Goal: Check status: Check status

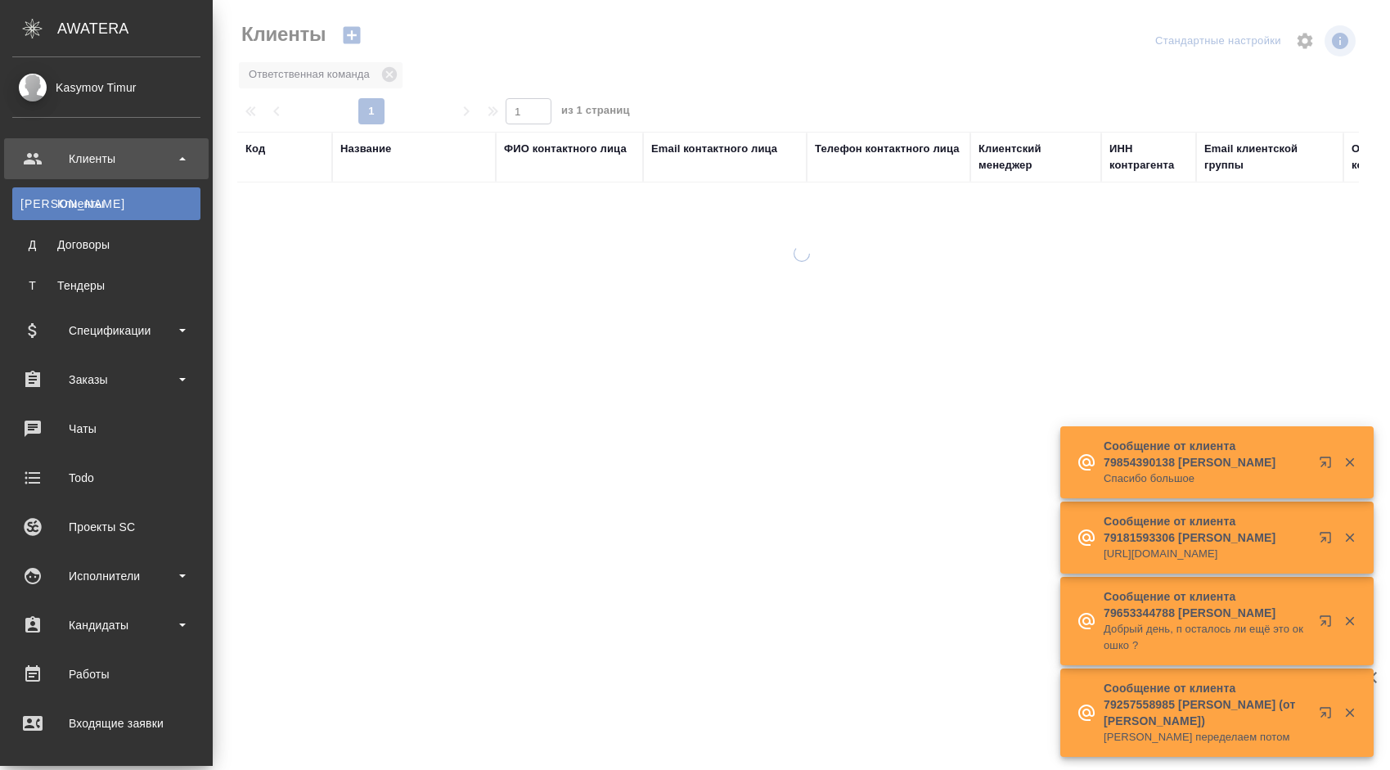
select select "RU"
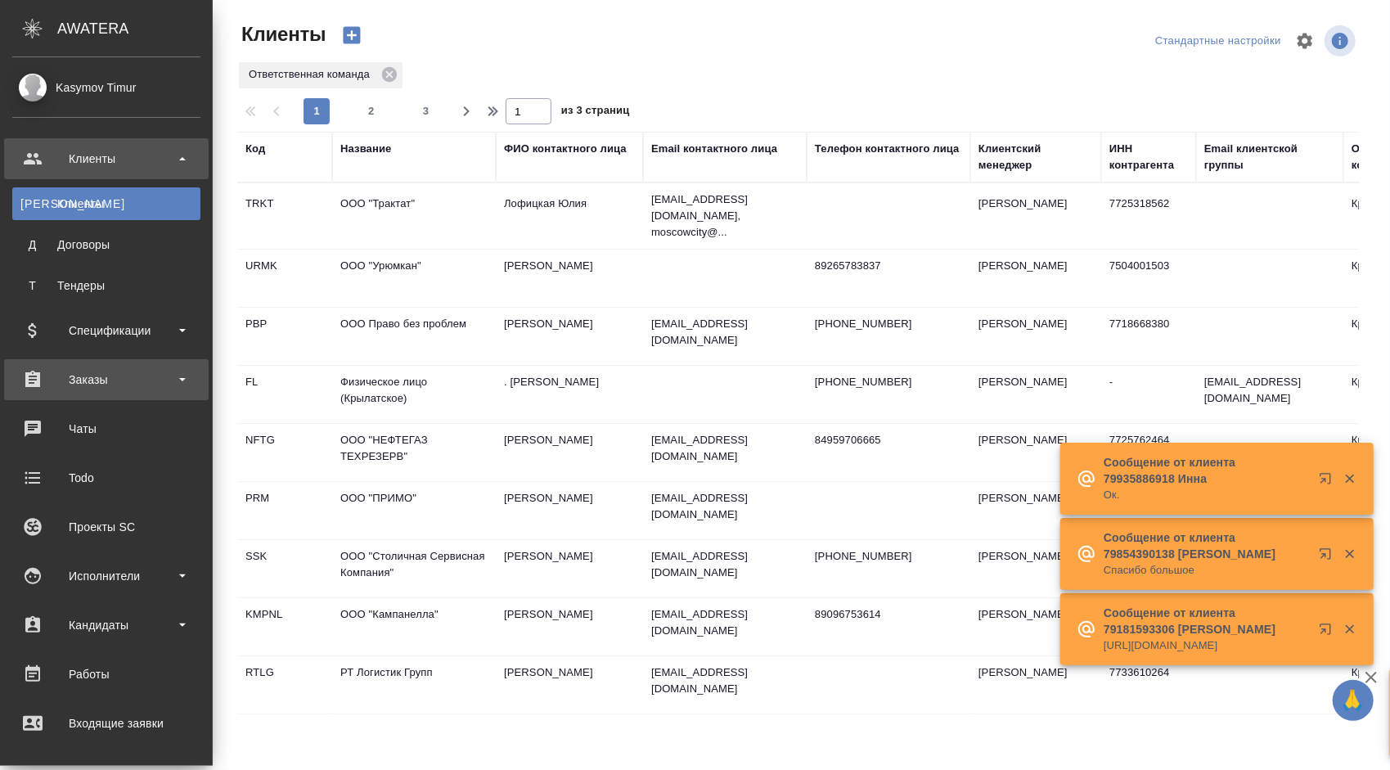
click at [133, 380] on div "Заказы" at bounding box center [106, 379] width 188 height 25
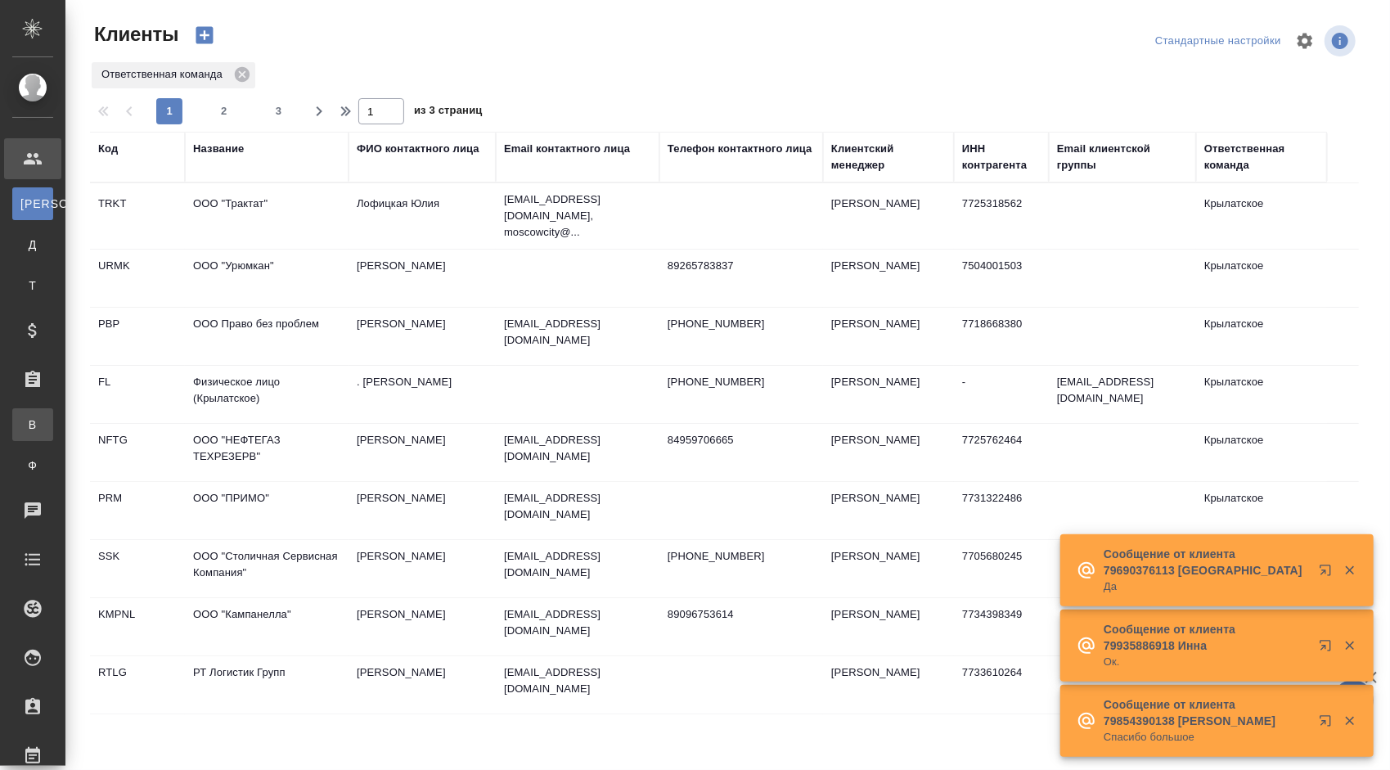
click at [25, 430] on div "Все заказы" at bounding box center [12, 424] width 25 height 16
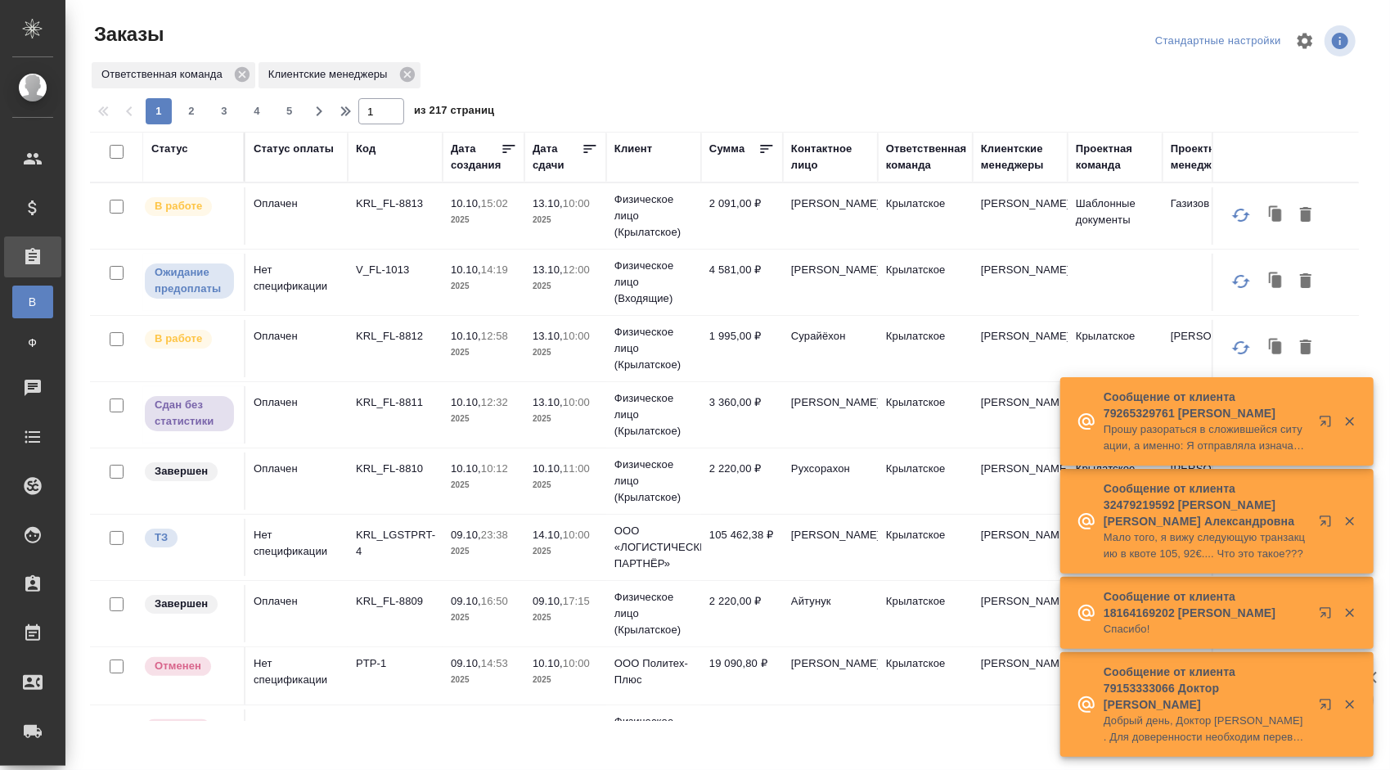
click at [398, 533] on p "KRL_LGSTPRT-4" at bounding box center [395, 543] width 79 height 33
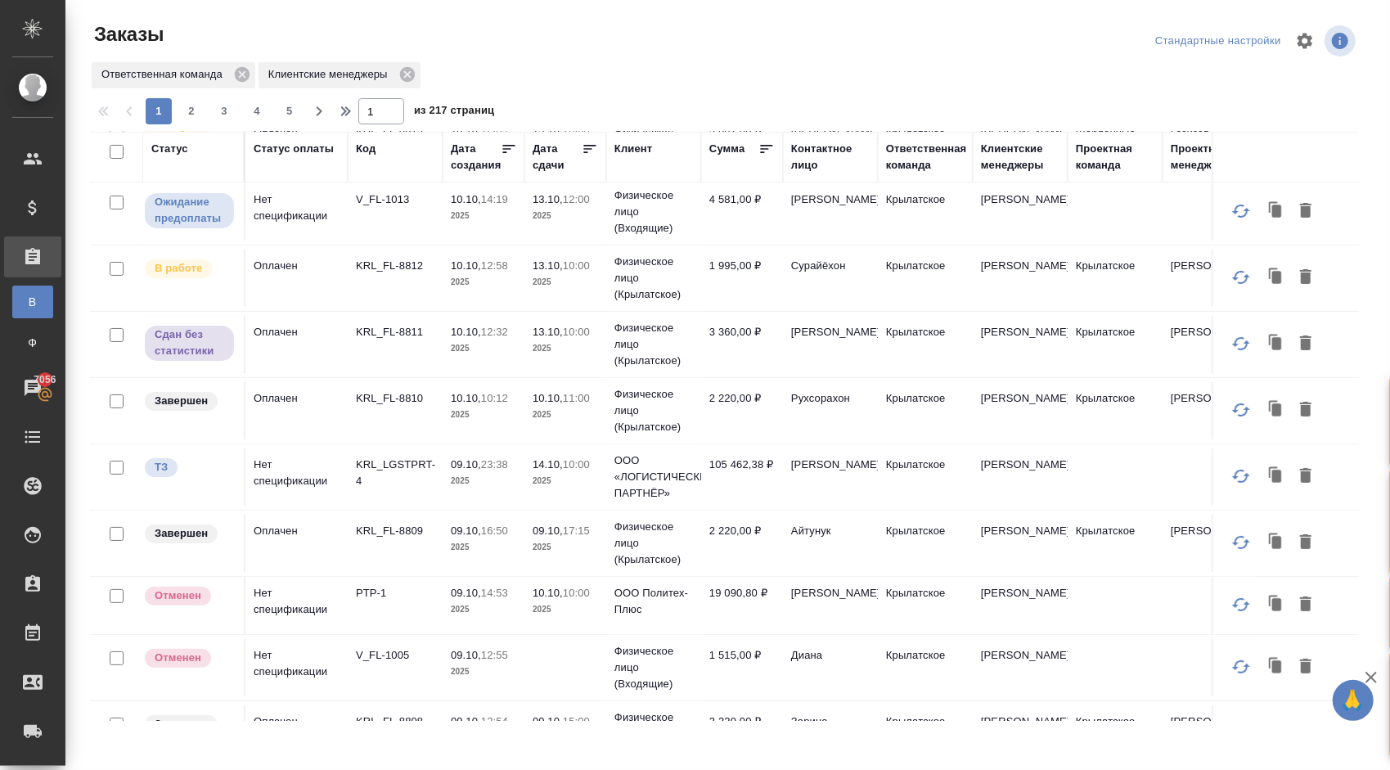
scroll to position [82, 0]
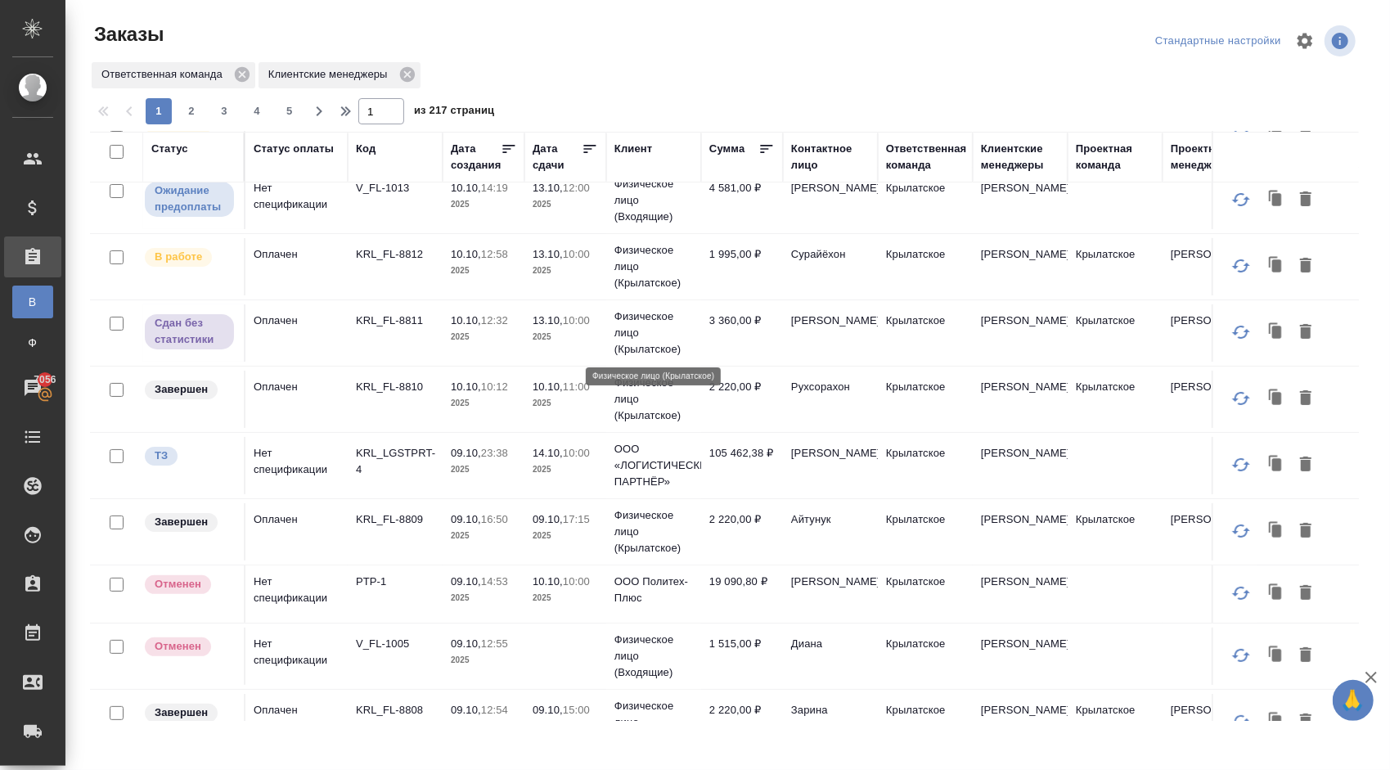
click at [636, 327] on p "Физическое лицо (Крылатское)" at bounding box center [653, 332] width 79 height 49
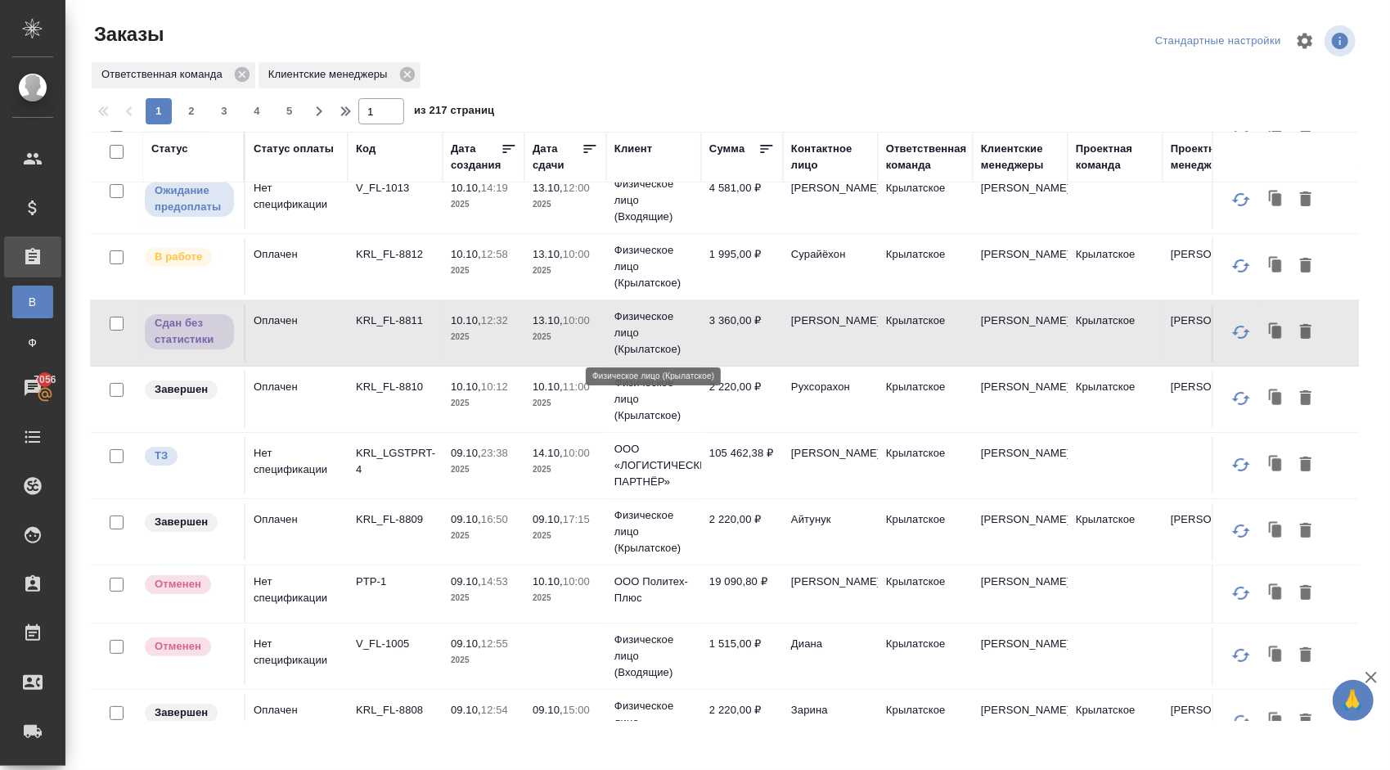
click at [636, 327] on p "Физическое лицо (Крылатское)" at bounding box center [653, 332] width 79 height 49
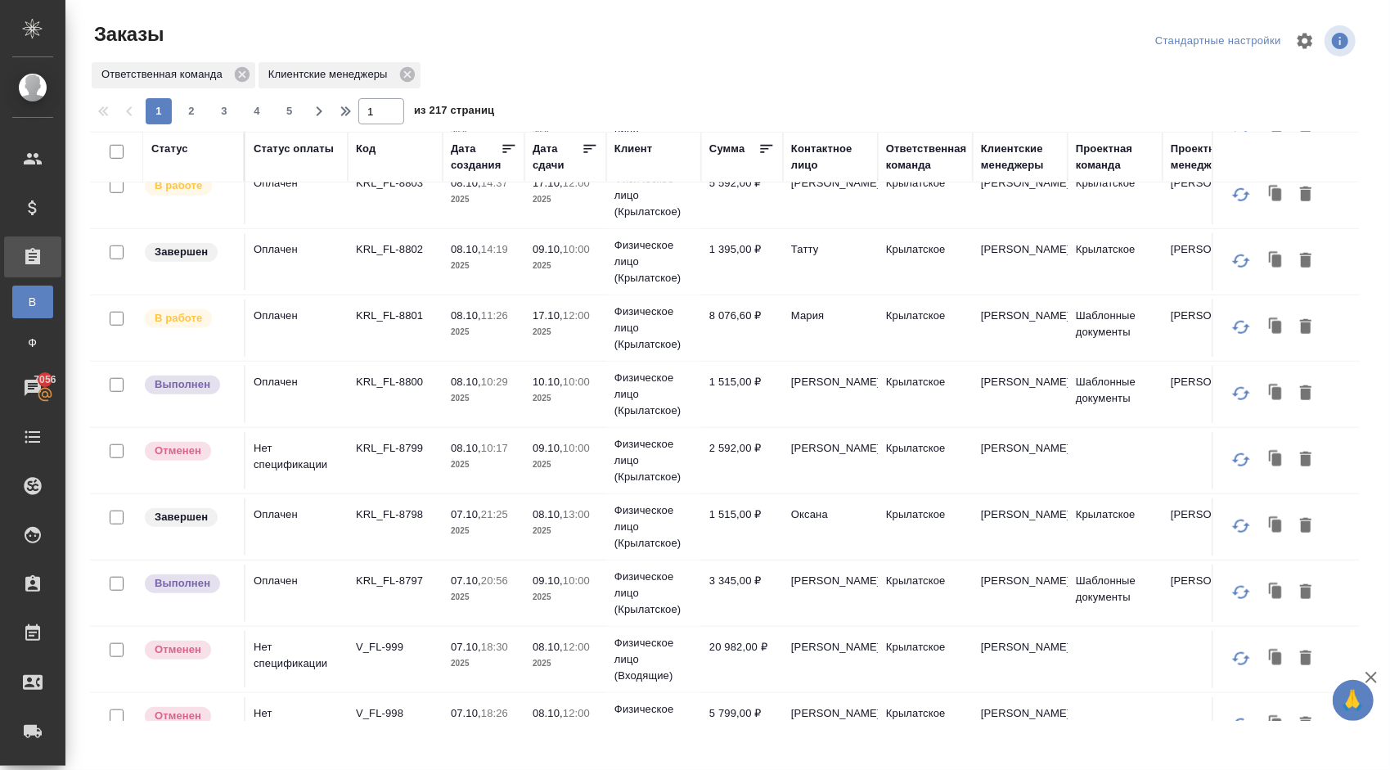
scroll to position [870, 0]
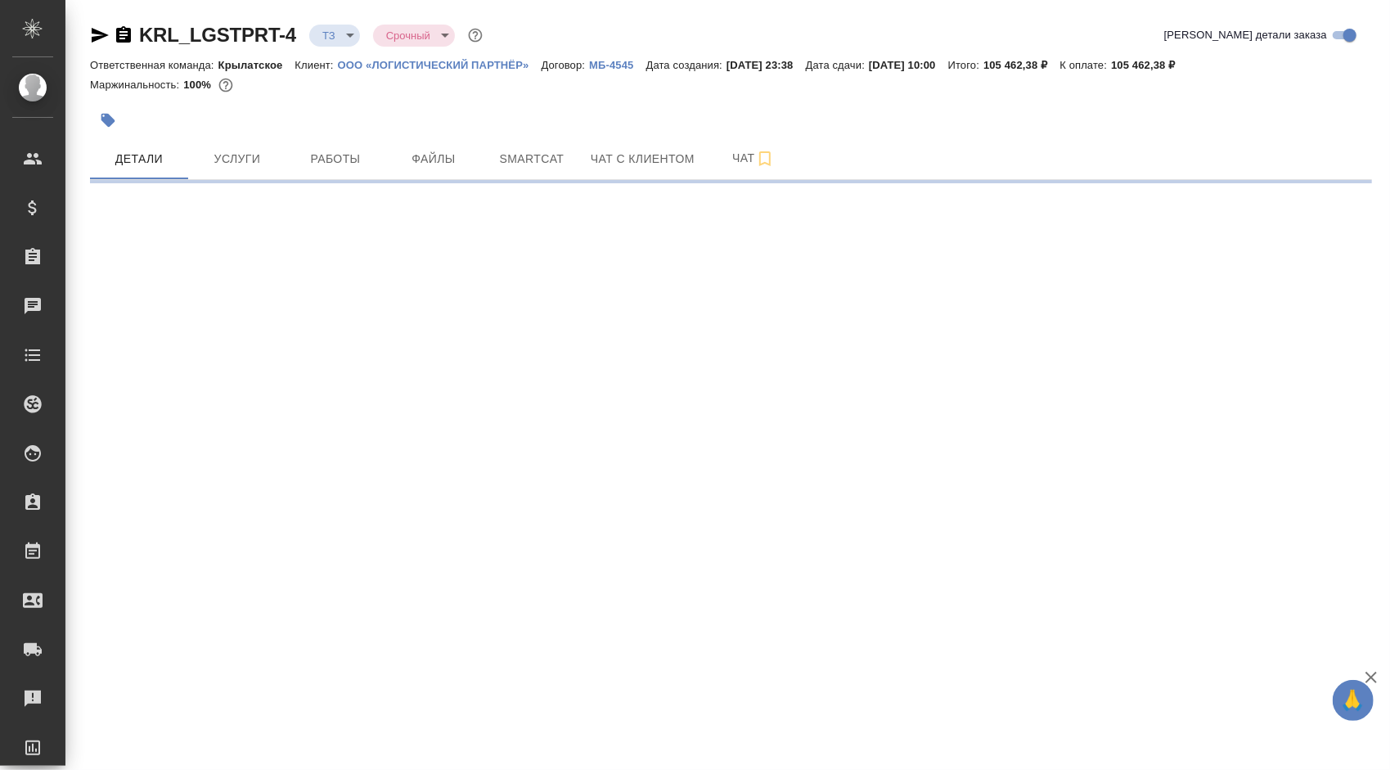
select select "RU"
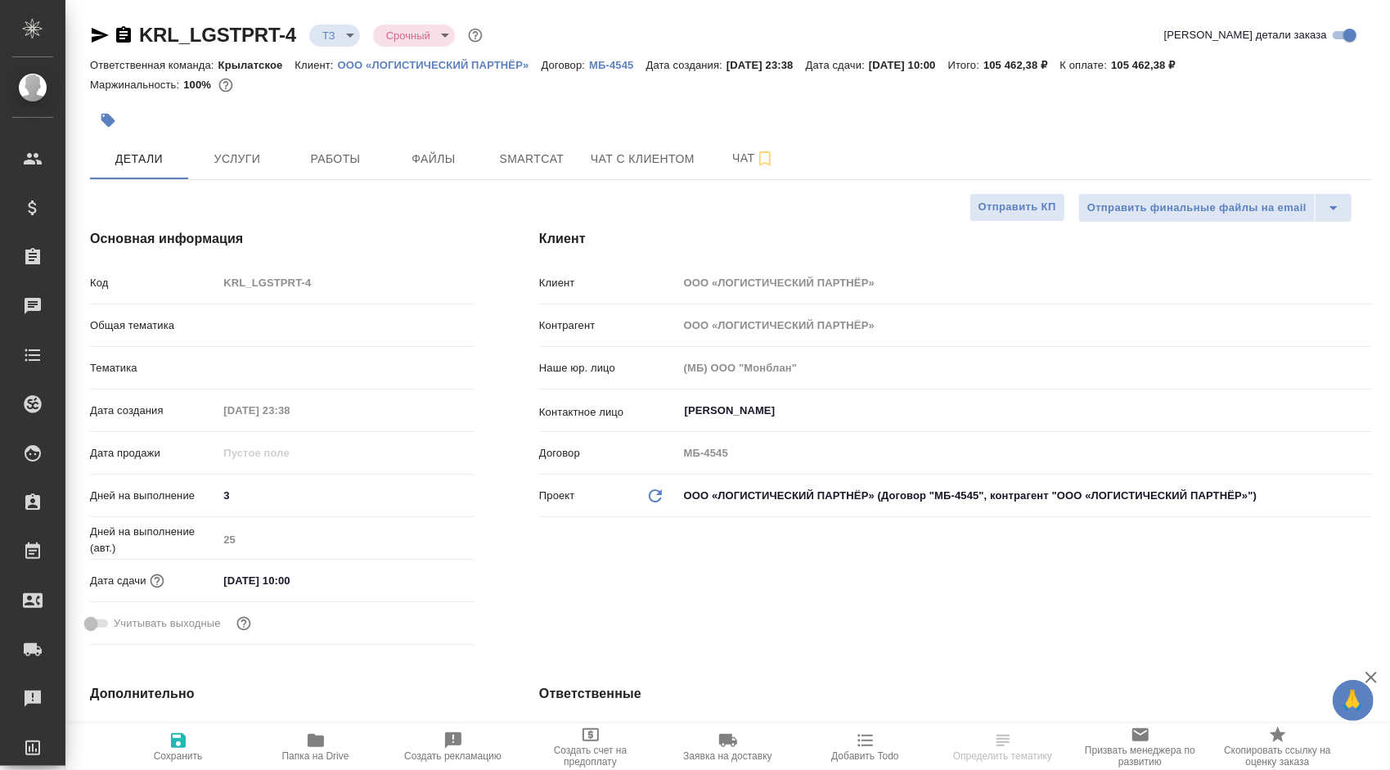
type textarea "x"
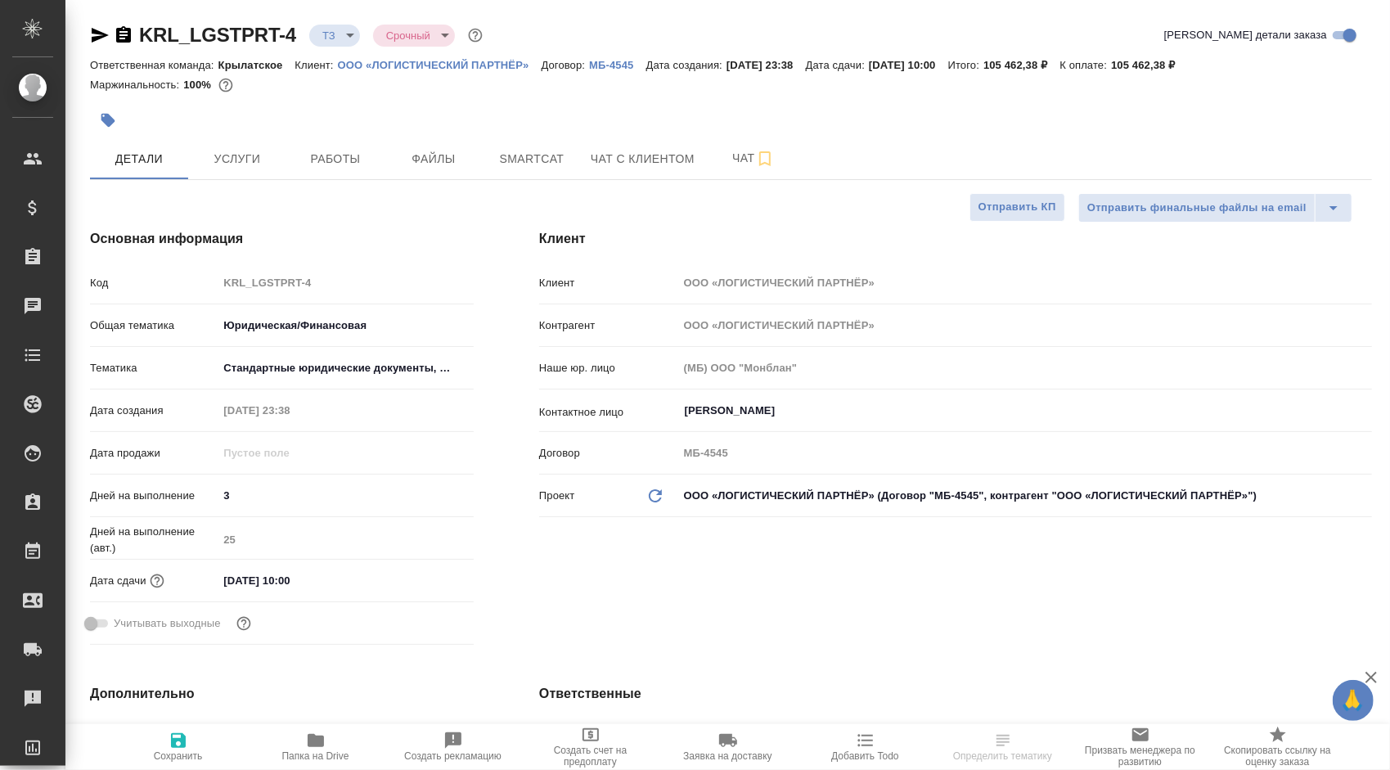
type textarea "x"
click at [735, 155] on span "Чат" at bounding box center [753, 158] width 79 height 20
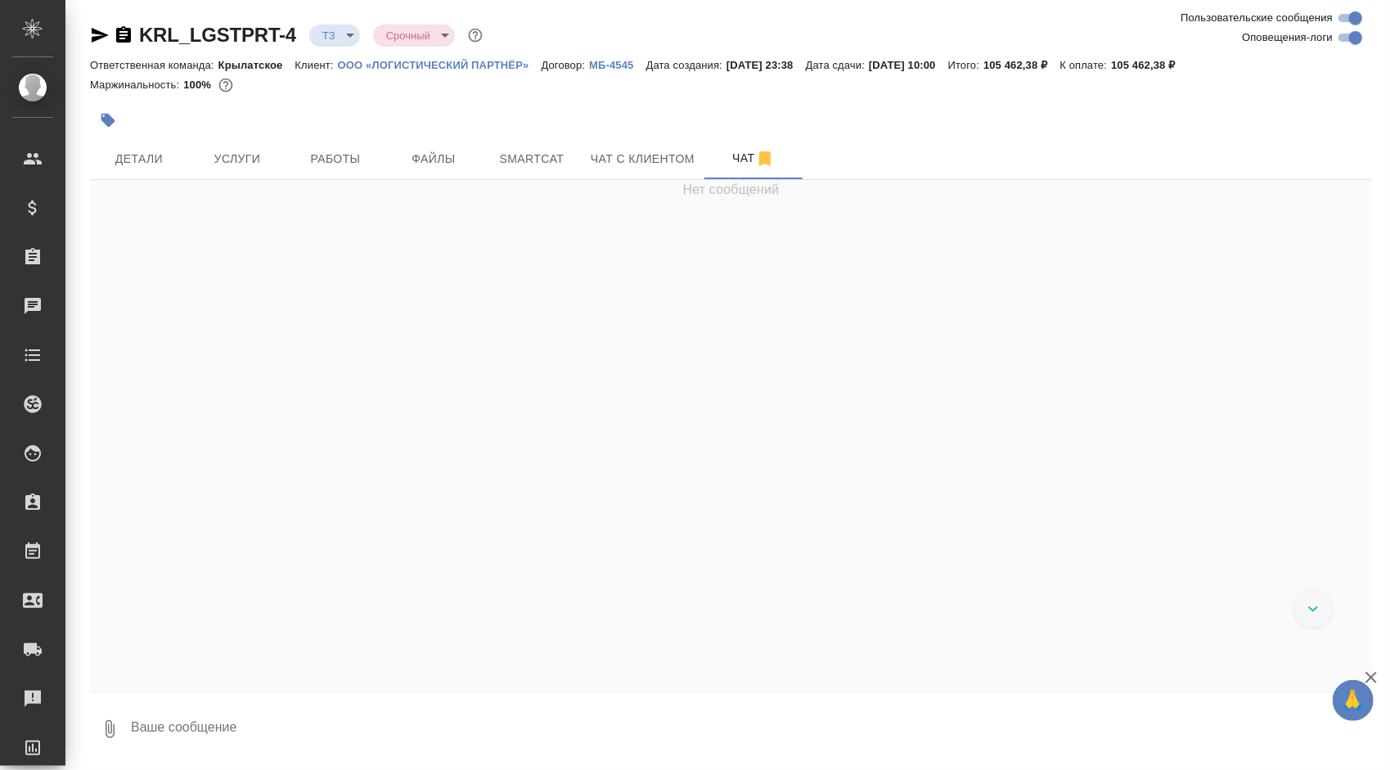
scroll to position [1529, 0]
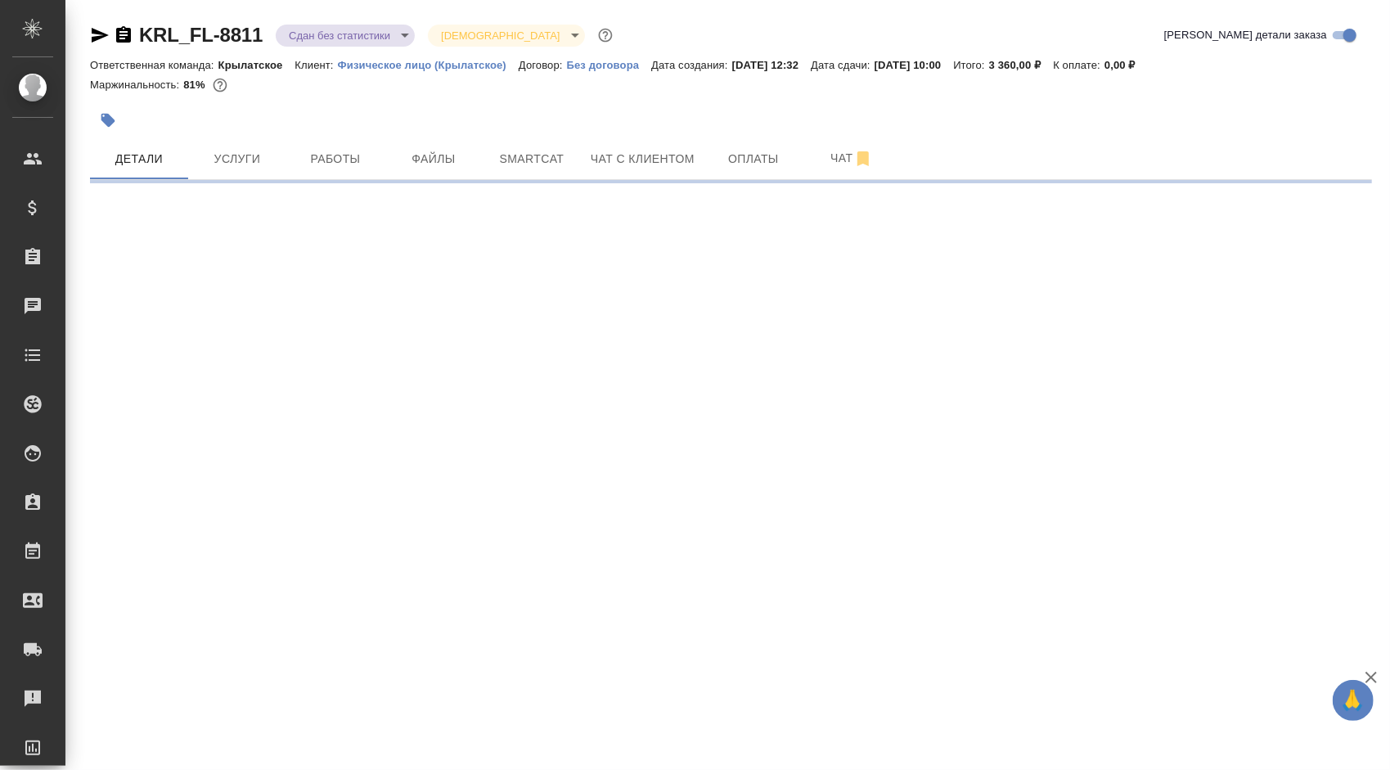
select select "RU"
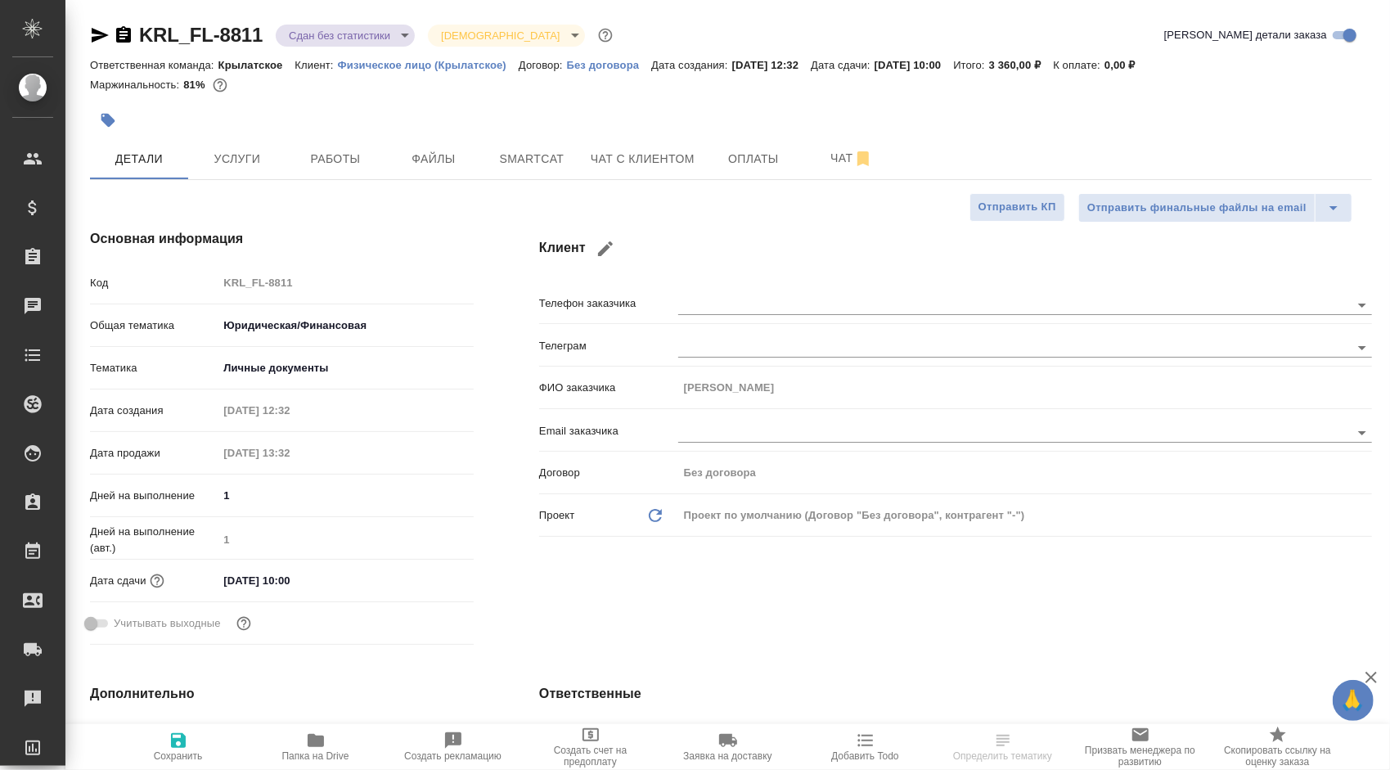
type textarea "x"
click at [329, 135] on div at bounding box center [517, 120] width 855 height 36
click at [348, 164] on span "Работы" at bounding box center [335, 159] width 79 height 20
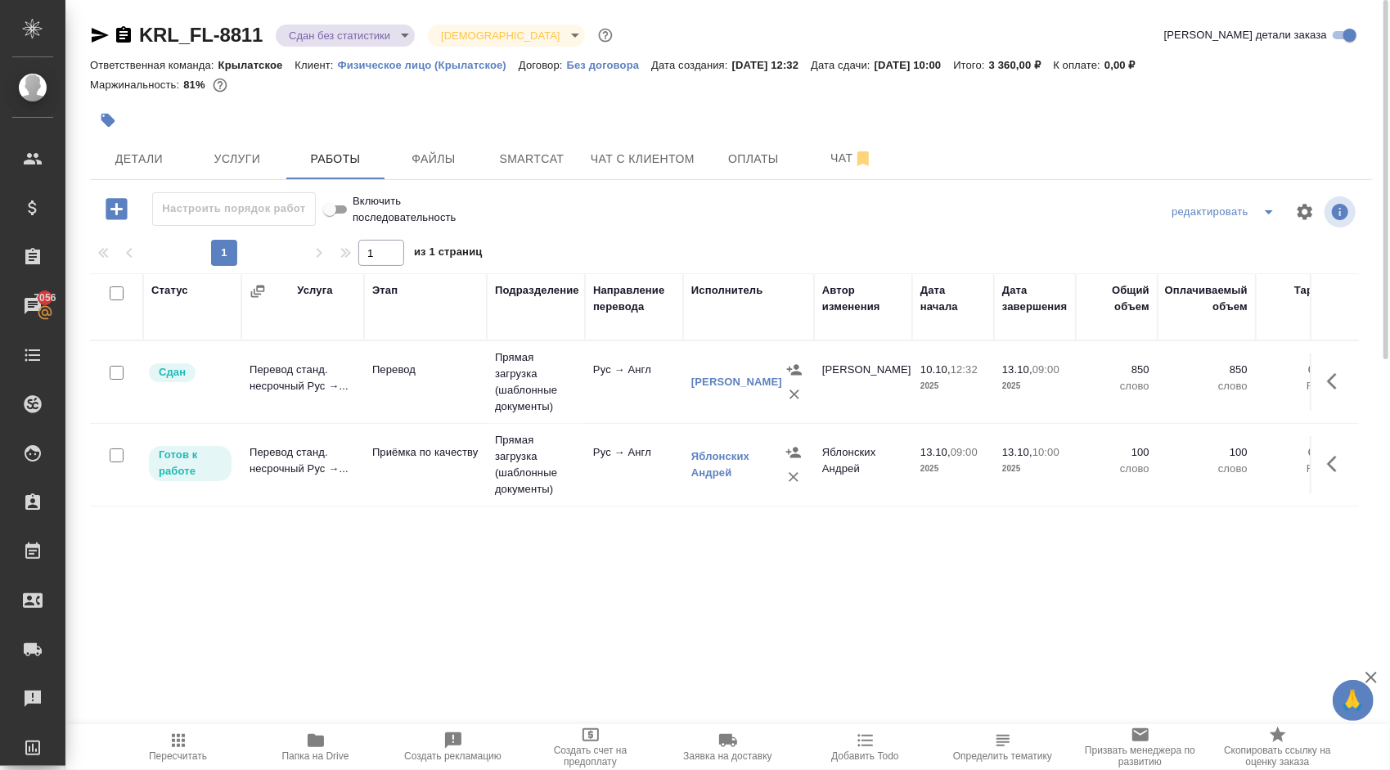
click at [171, 740] on icon "button" at bounding box center [178, 740] width 20 height 20
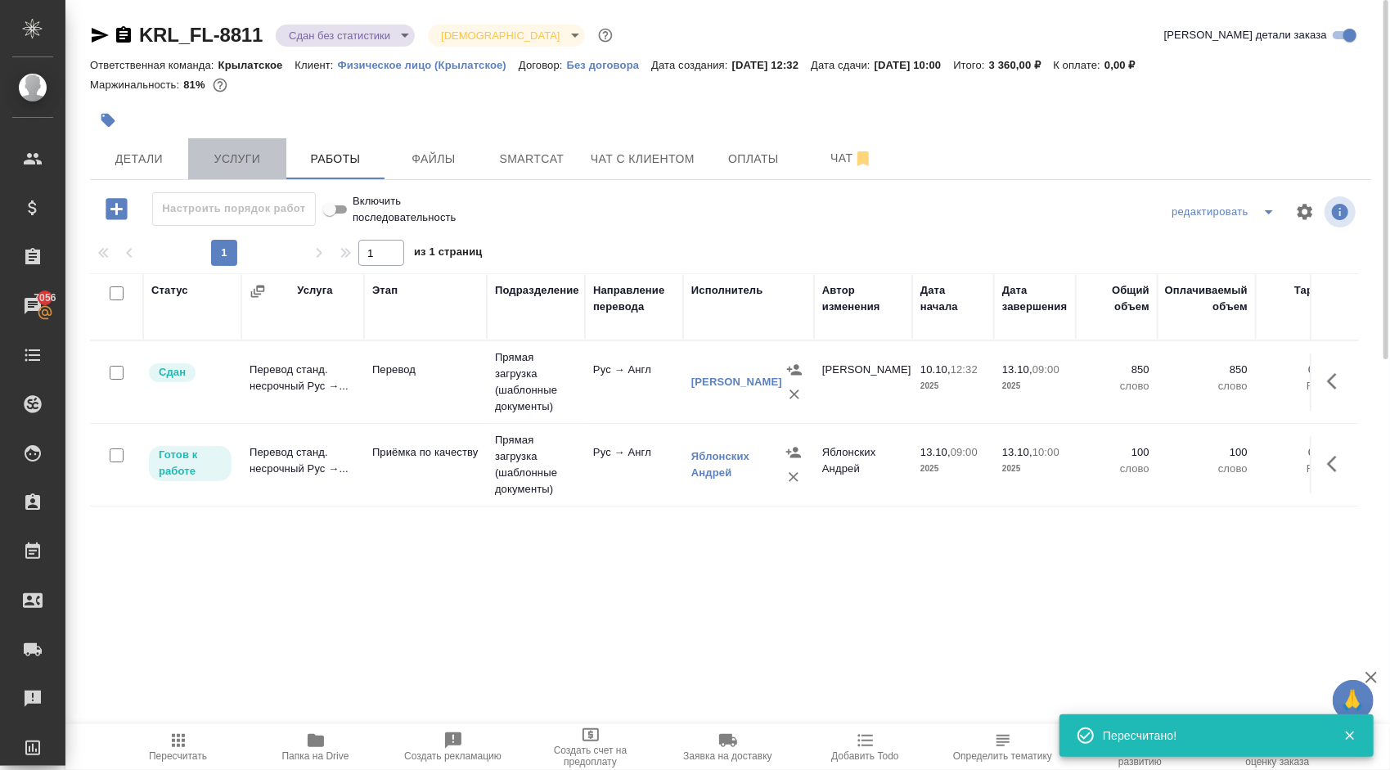
click at [249, 153] on span "Услуги" at bounding box center [237, 159] width 79 height 20
